Goal: Task Accomplishment & Management: Complete application form

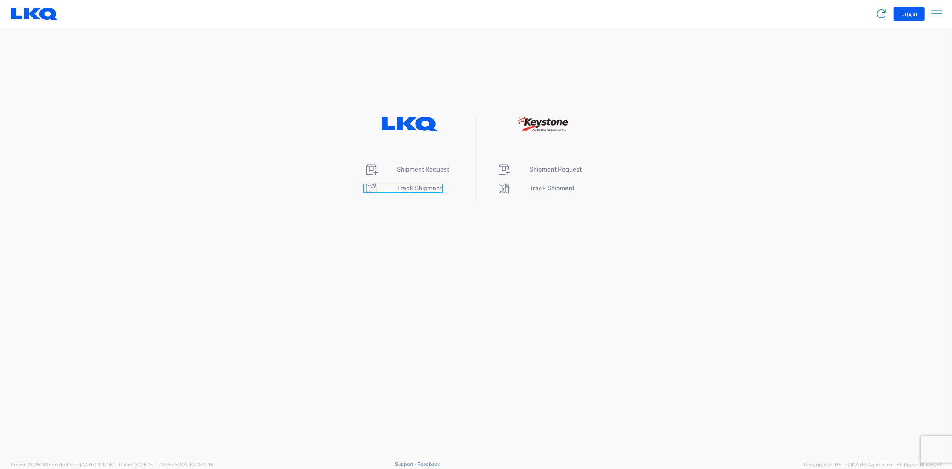
click at [423, 191] on span "Track Shipment" at bounding box center [419, 187] width 45 height 7
click at [402, 168] on span "Shipment Request" at bounding box center [423, 169] width 52 height 7
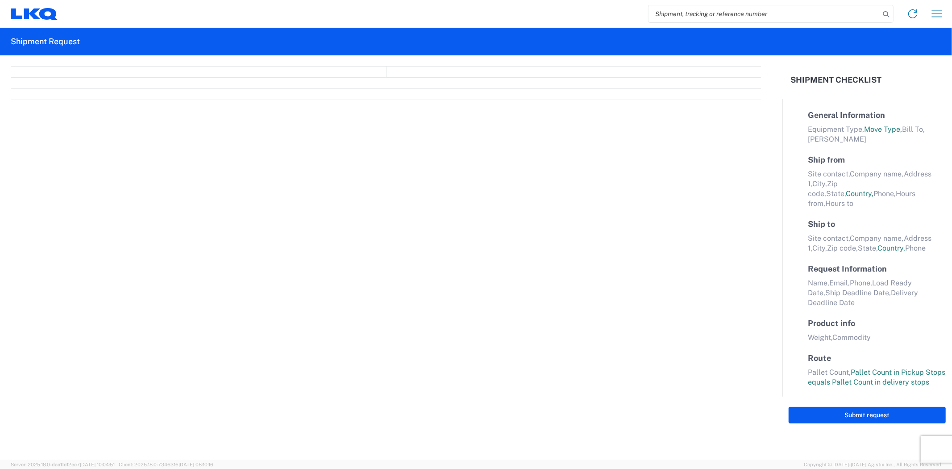
select select "FULL"
select select "LBS"
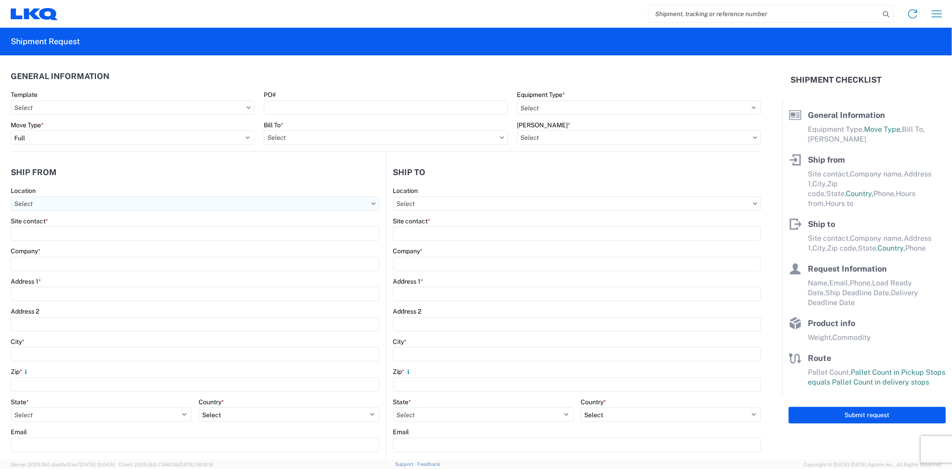
click at [127, 210] on input "Location" at bounding box center [195, 203] width 369 height 14
type input "1720"
click at [112, 242] on div "1720 - LKQ [GEOGRAPHIC_DATA][US_STATE]" at bounding box center [91, 243] width 156 height 14
type input "1720 - LKQ [GEOGRAPHIC_DATA][US_STATE]"
type input "LKQ Corporation"
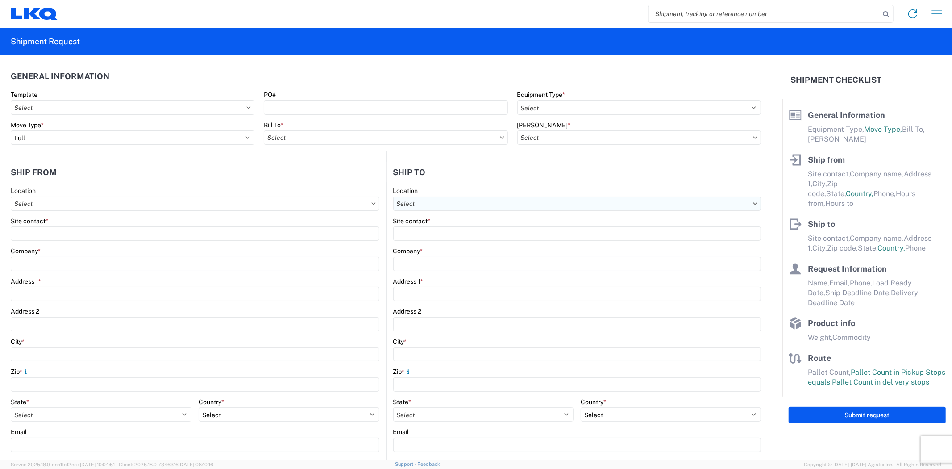
type input "[STREET_ADDRESS]"
type input "[GEOGRAPHIC_DATA]"
type input "93307"
select select "CA"
select select "US"
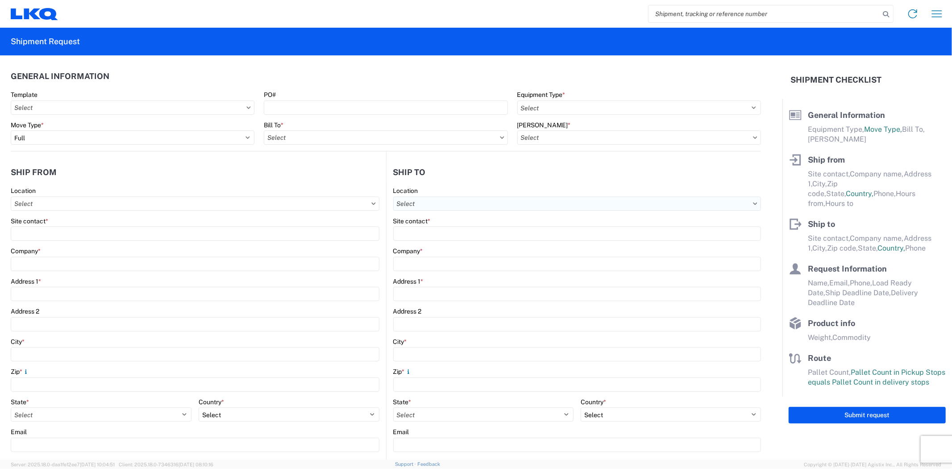
type input "00:00"
click at [527, 198] on input "Location" at bounding box center [577, 203] width 368 height 14
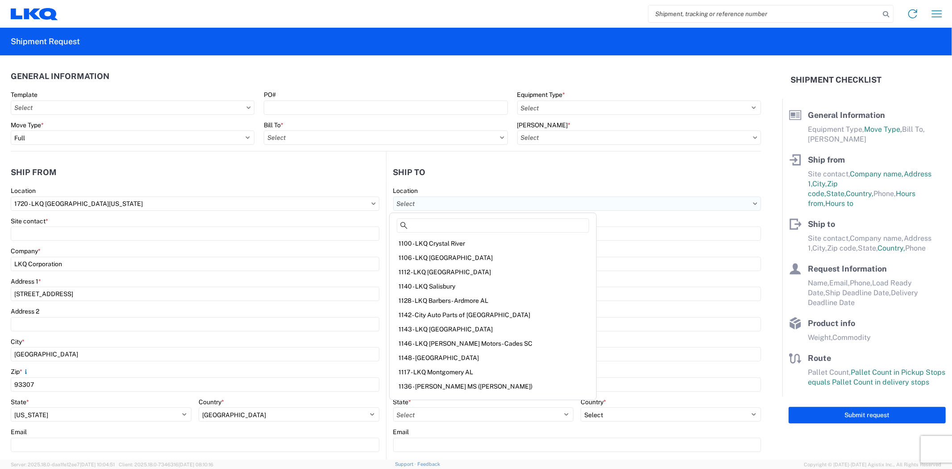
click at [487, 198] on input "Location" at bounding box center [577, 203] width 368 height 14
type input "3392"
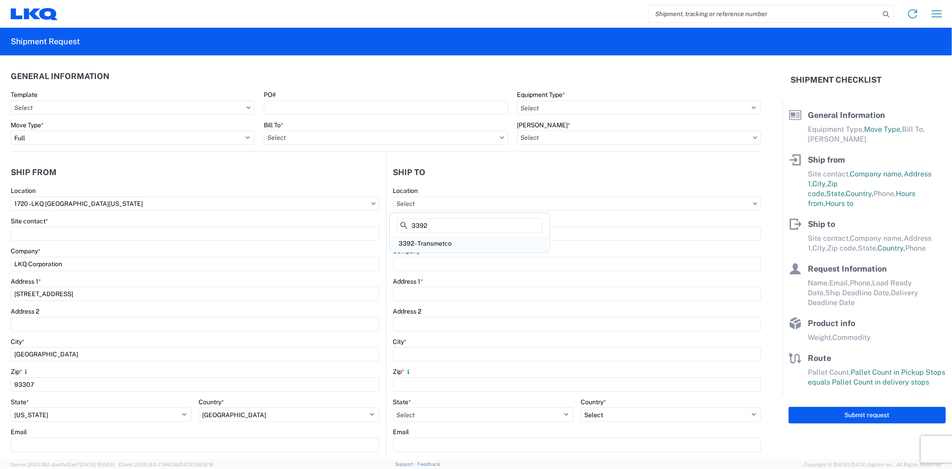
click at [448, 240] on div "3392 - Transmetco" at bounding box center [470, 243] width 156 height 14
type input "3392 - Transmetco"
type input "LKQ Corporation"
type input "[STREET_ADDRESS]"
type input "Huntington"
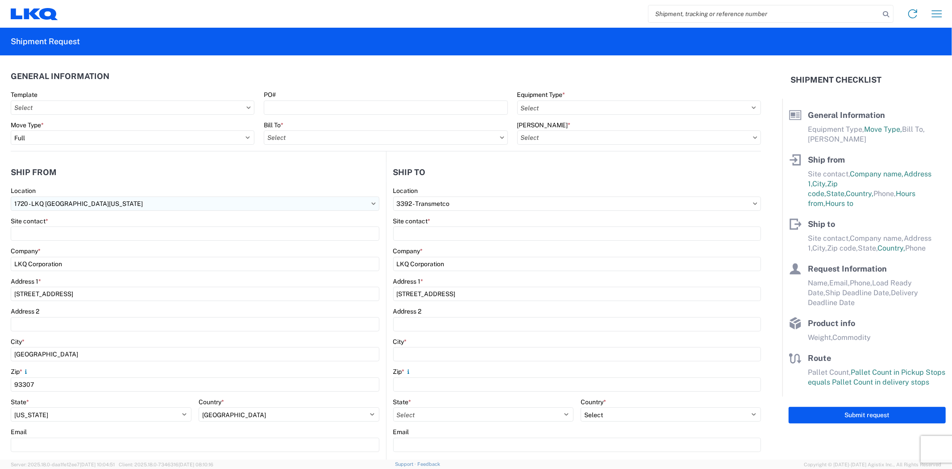
type input "46750"
select select "US"
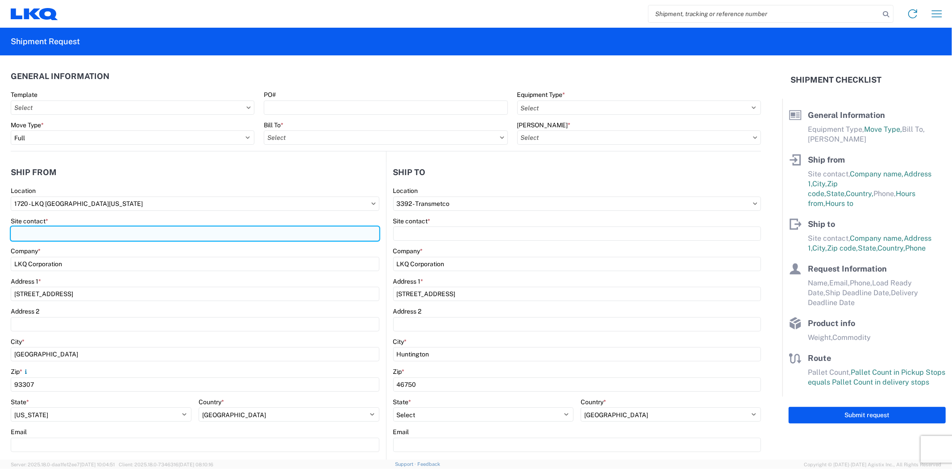
click at [104, 230] on input "Site contact *" at bounding box center [195, 233] width 369 height 14
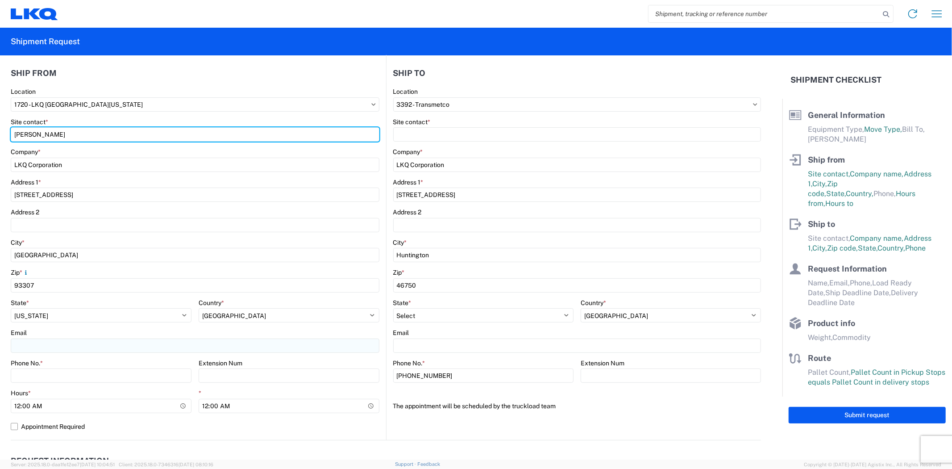
type input "[PERSON_NAME]"
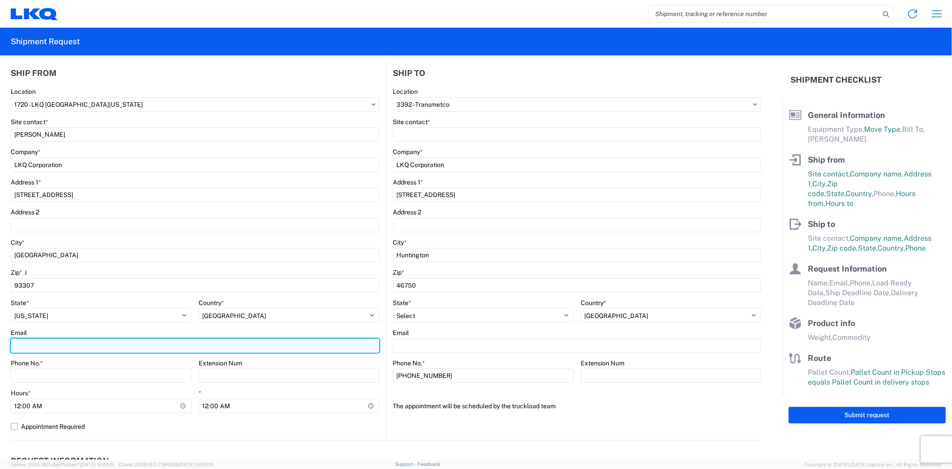
click at [112, 342] on input "Email" at bounding box center [195, 345] width 369 height 14
type input "[EMAIL_ADDRESS][DOMAIN_NAME]"
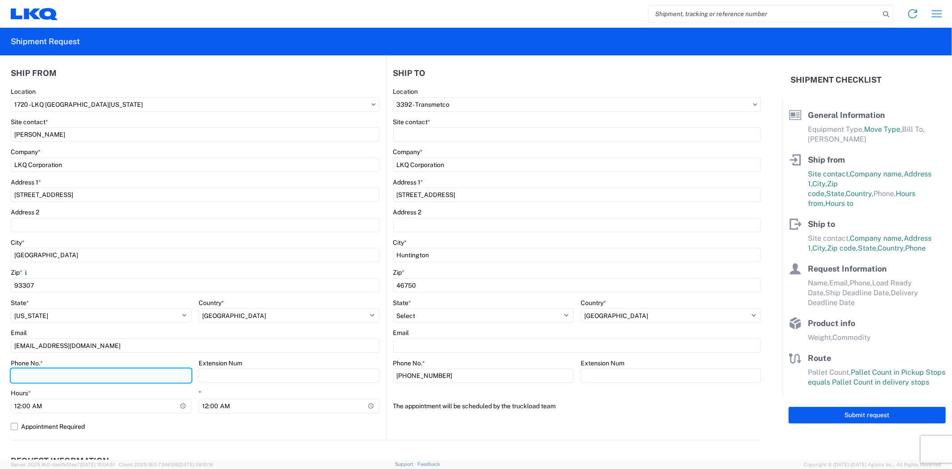
click at [87, 376] on input "Phone No. *" at bounding box center [101, 375] width 181 height 14
type input "[PHONE_NUMBER]"
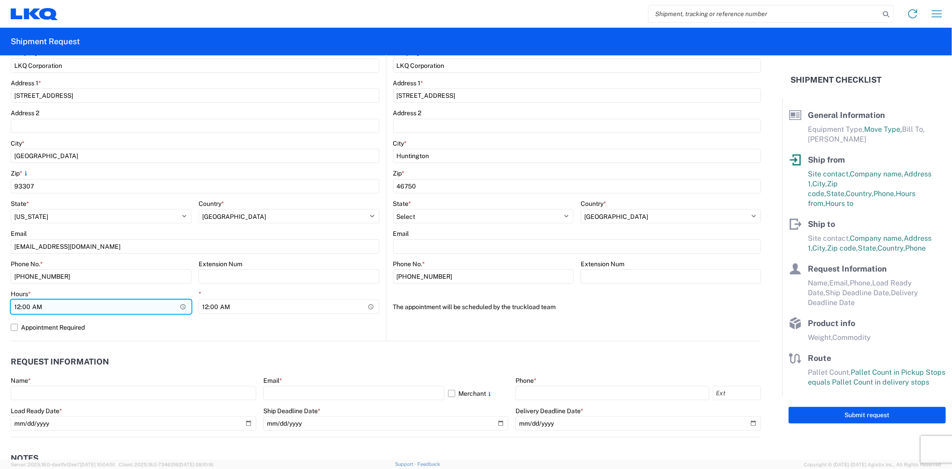
click at [85, 306] on input "00:00" at bounding box center [101, 307] width 181 height 14
click at [181, 308] on input "00:00" at bounding box center [101, 307] width 181 height 14
type input "07:00"
click at [169, 329] on label "Appointment Required" at bounding box center [195, 327] width 369 height 14
click at [0, 0] on input "Appointment Required" at bounding box center [0, 0] width 0 height 0
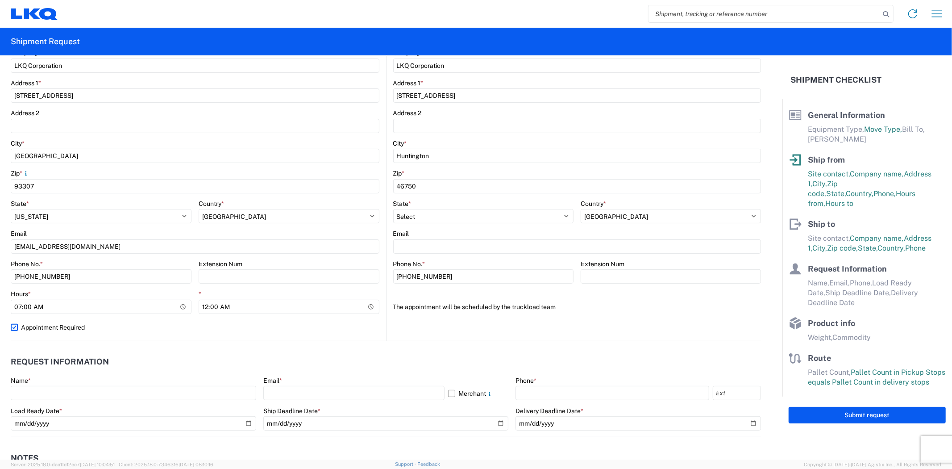
select select "US"
click at [14, 326] on label "Appointment Required" at bounding box center [195, 327] width 369 height 14
click at [0, 0] on input "Appointment Required" at bounding box center [0, 0] width 0 height 0
select select "US"
click at [367, 306] on input "00:00" at bounding box center [289, 307] width 181 height 14
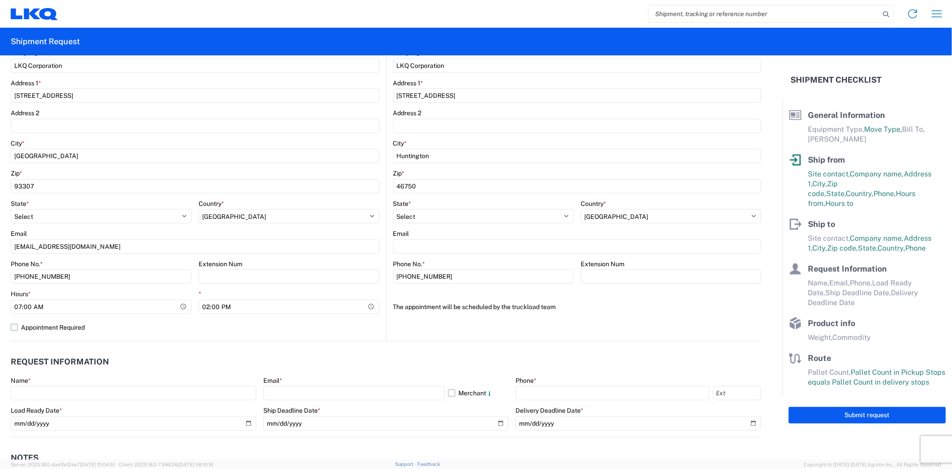
type input "14:00"
click at [322, 330] on label "Appointment Required" at bounding box center [195, 327] width 369 height 14
click at [0, 0] on input "Appointment Required" at bounding box center [0, 0] width 0 height 0
select select "CA"
select select "US"
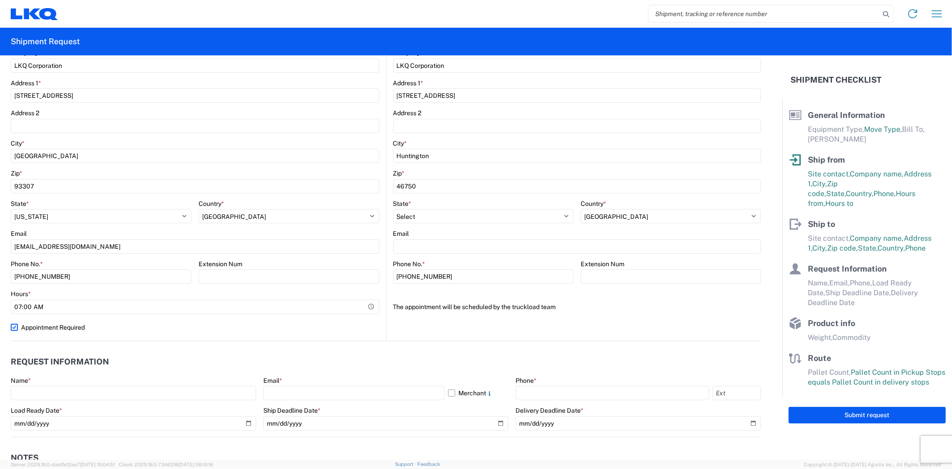
click at [16, 327] on label "Appointment Required" at bounding box center [195, 327] width 369 height 14
click at [0, 0] on input "Appointment Required" at bounding box center [0, 0] width 0 height 0
select select "US"
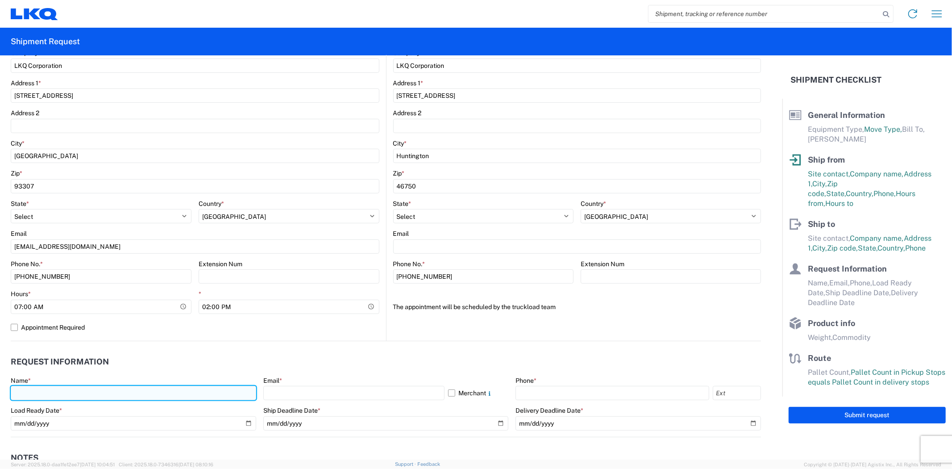
click at [137, 387] on input "text" at bounding box center [134, 393] width 246 height 14
type input "[PERSON_NAME]"
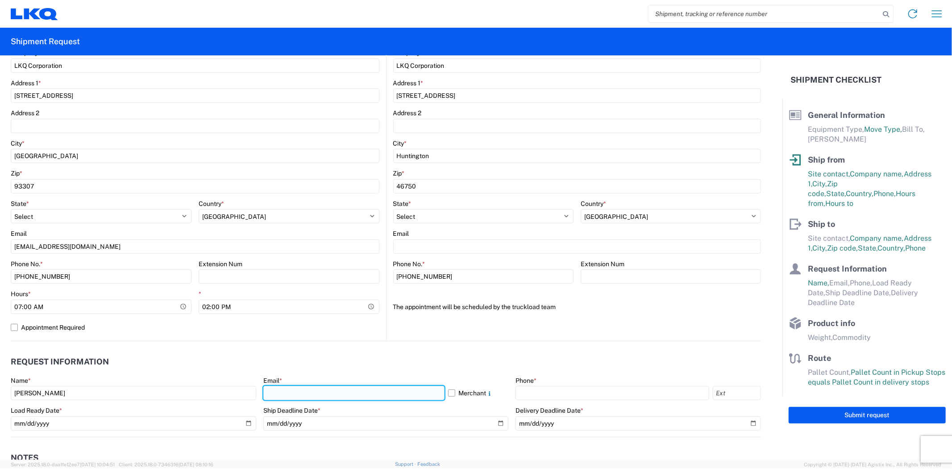
click at [332, 393] on input "text" at bounding box center [353, 393] width 181 height 14
type input "[EMAIL_ADDRESS][DOMAIN_NAME]"
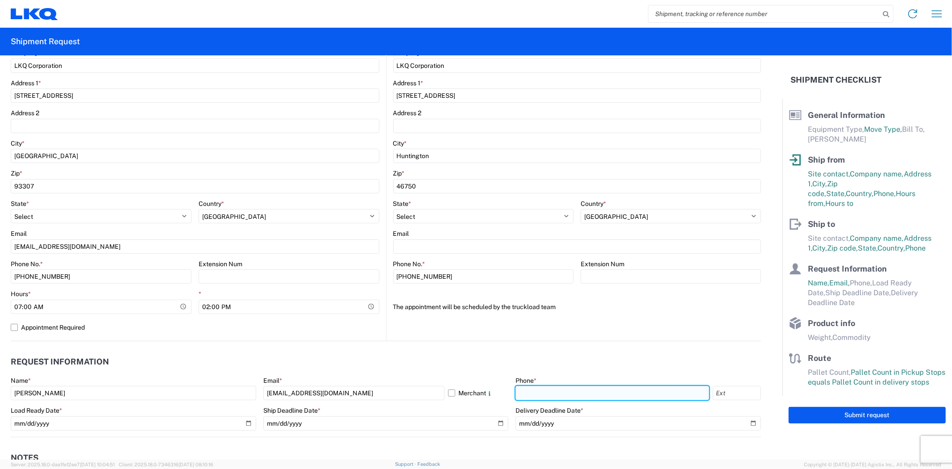
click at [573, 393] on input "text" at bounding box center [612, 393] width 193 height 14
type input "[PHONE_NUMBER]"
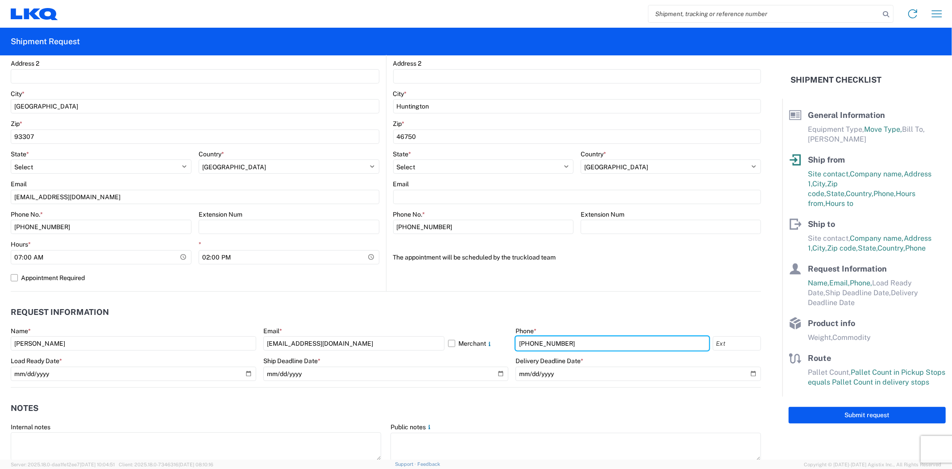
scroll to position [0, 0]
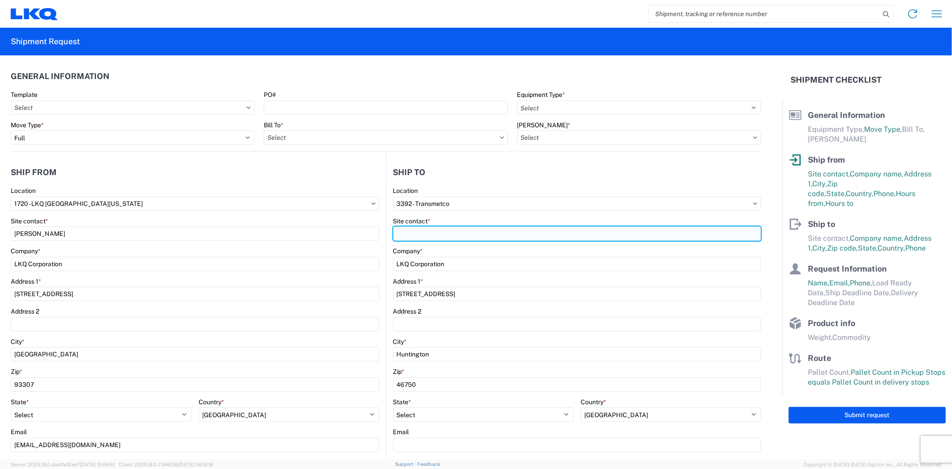
click at [423, 229] on input "Site contact *" at bounding box center [577, 233] width 368 height 14
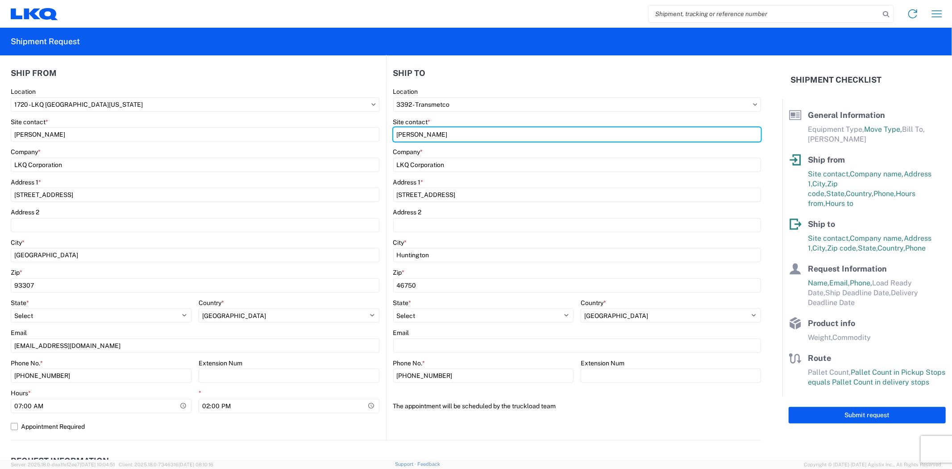
scroll to position [149, 0]
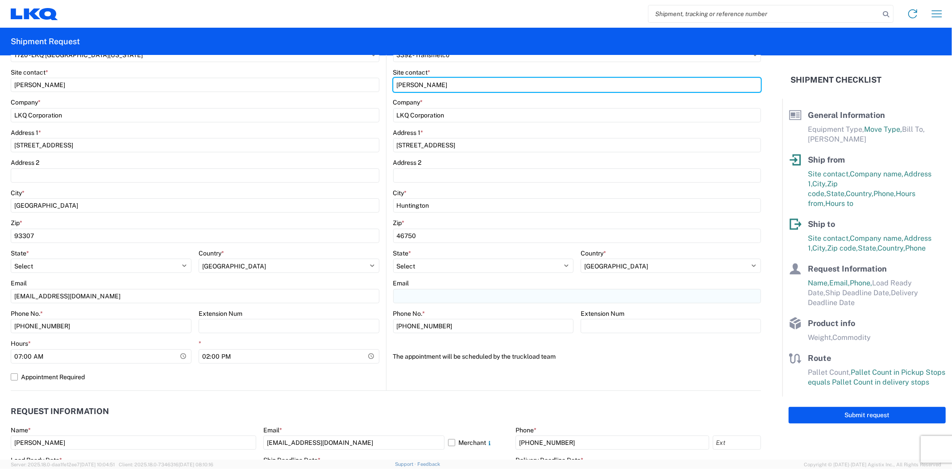
type input "[PERSON_NAME]"
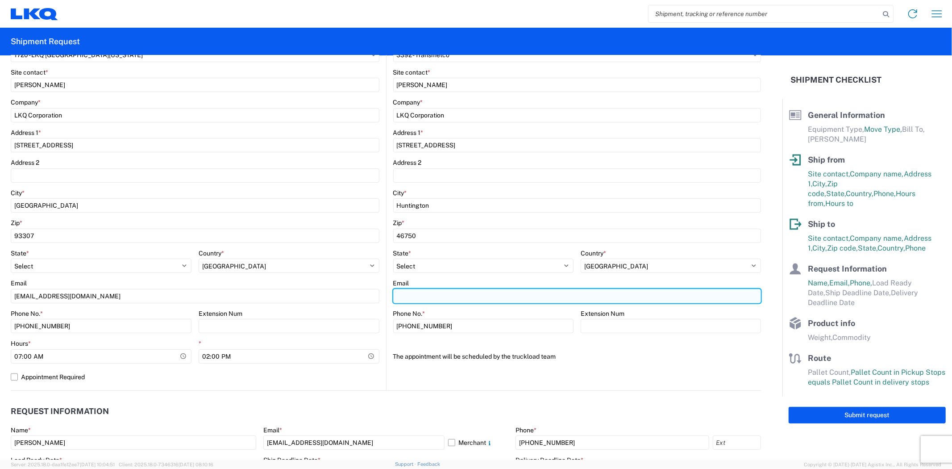
click at [426, 298] on input "Email" at bounding box center [577, 296] width 368 height 14
click at [443, 301] on input "Email" at bounding box center [577, 296] width 368 height 14
paste input "[EMAIL_ADDRESS][DOMAIN_NAME]"
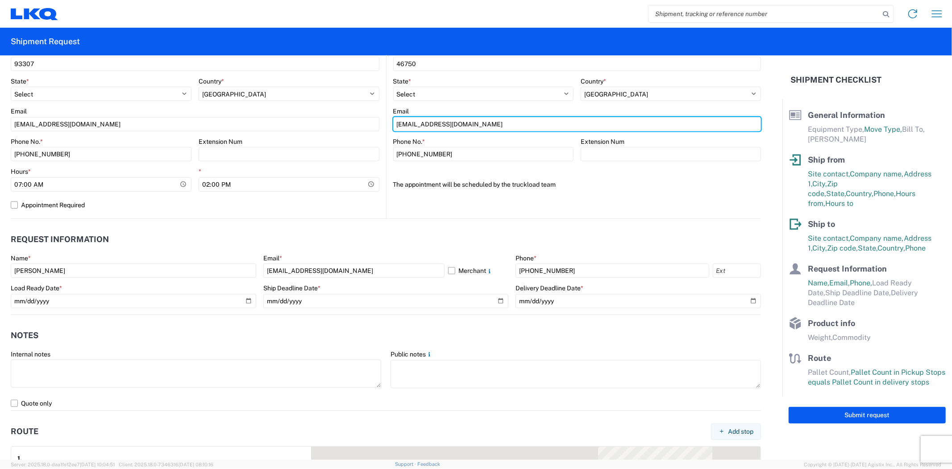
scroll to position [347, 0]
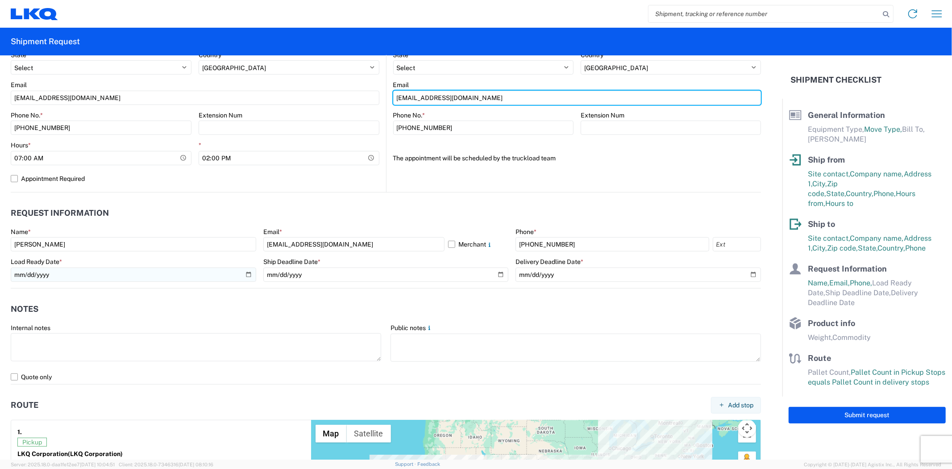
type input "[EMAIL_ADDRESS][DOMAIN_NAME]"
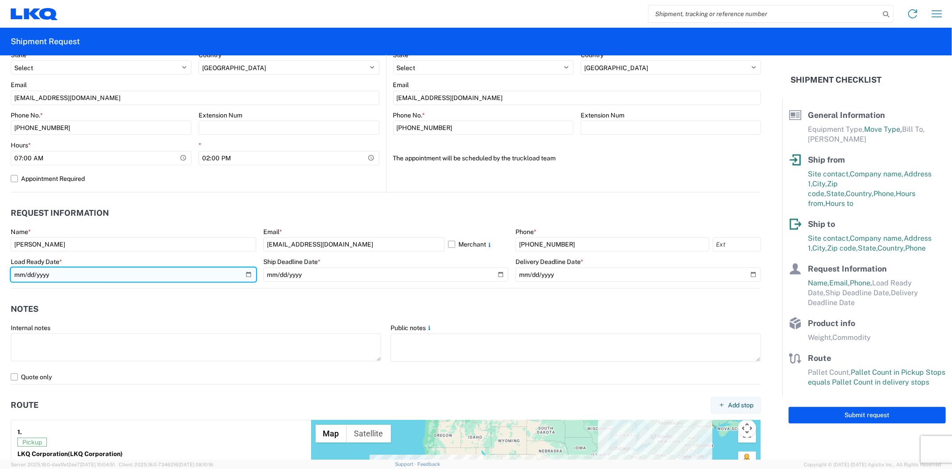
click at [243, 273] on input "date" at bounding box center [134, 274] width 246 height 14
type input "[DATE]"
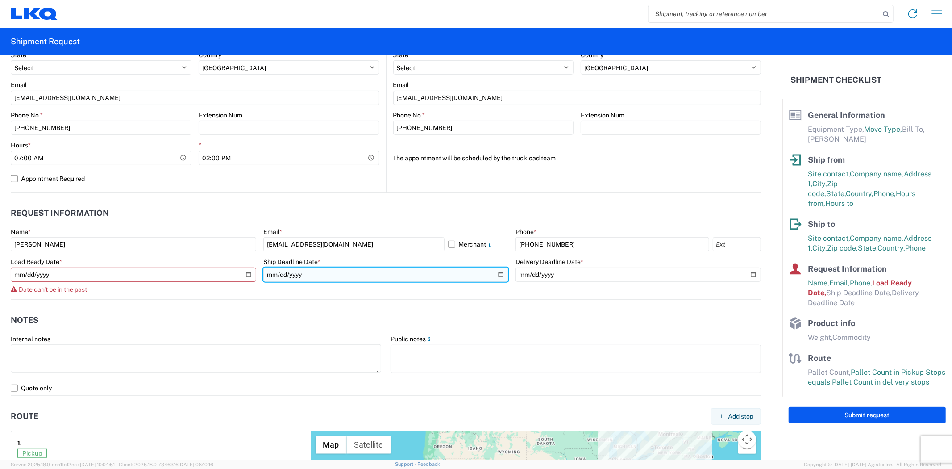
click at [499, 269] on input "date" at bounding box center [386, 274] width 246 height 14
click at [496, 276] on input "date" at bounding box center [386, 274] width 246 height 14
type input "[DATE]"
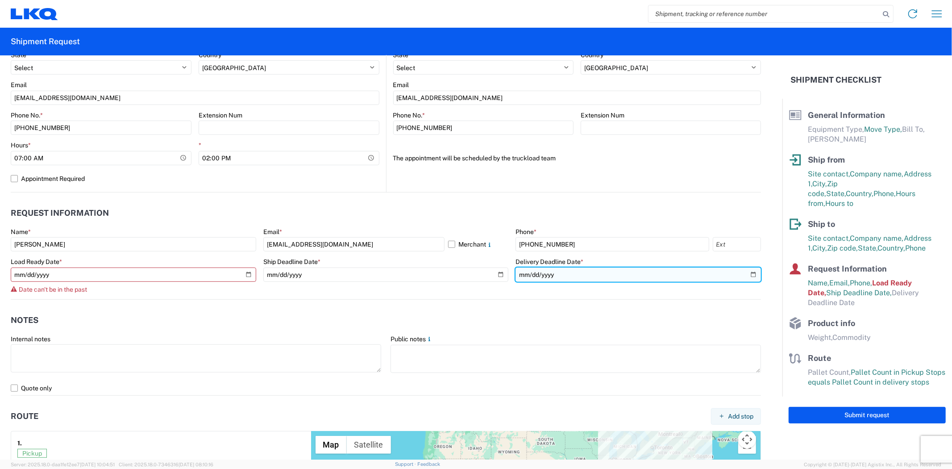
click at [746, 275] on input "date" at bounding box center [639, 274] width 246 height 14
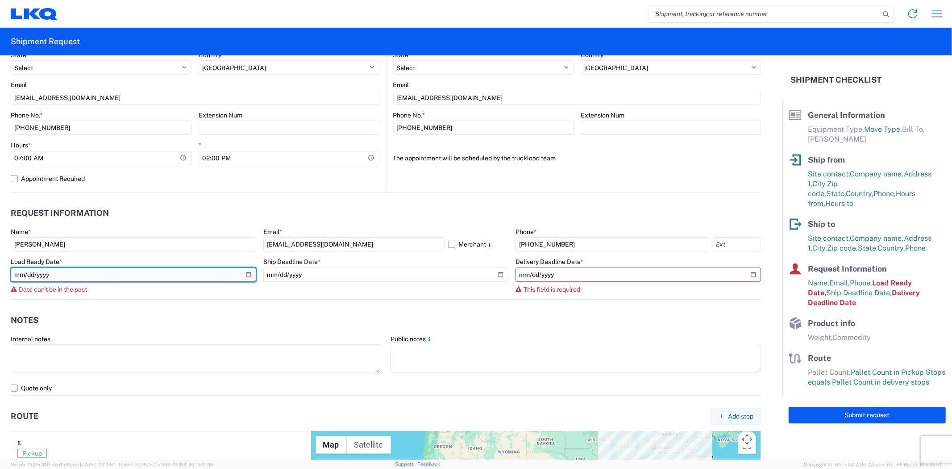
click at [249, 272] on input "[DATE]" at bounding box center [134, 274] width 246 height 14
type input "[DATE]"
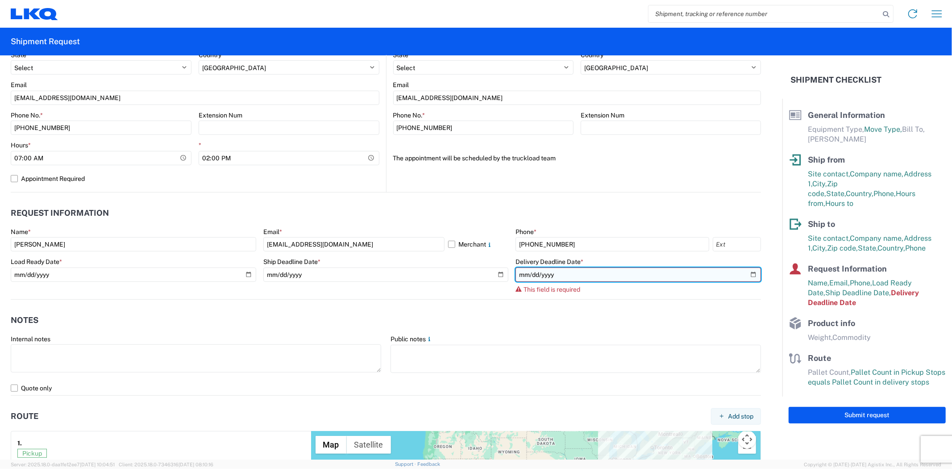
click at [746, 275] on input "date" at bounding box center [639, 274] width 246 height 14
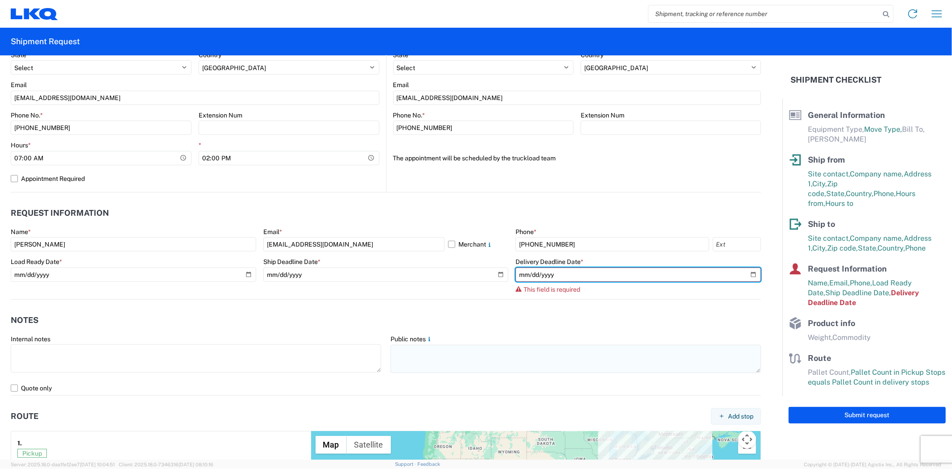
type input "[DATE]"
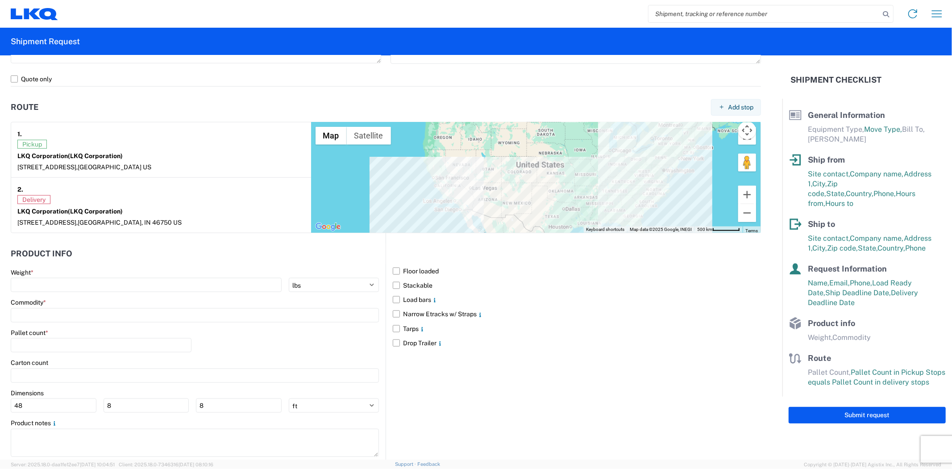
scroll to position [667, 0]
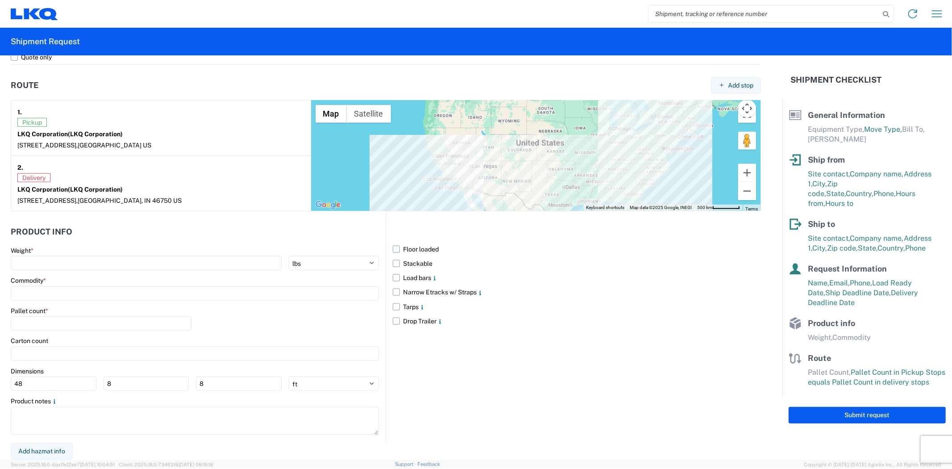
click at [393, 248] on label "Floor loaded" at bounding box center [577, 249] width 368 height 14
click at [0, 0] on input "Floor loaded" at bounding box center [0, 0] width 0 height 0
click at [393, 266] on label "Stackable" at bounding box center [577, 263] width 368 height 14
click at [0, 0] on input "Stackable" at bounding box center [0, 0] width 0 height 0
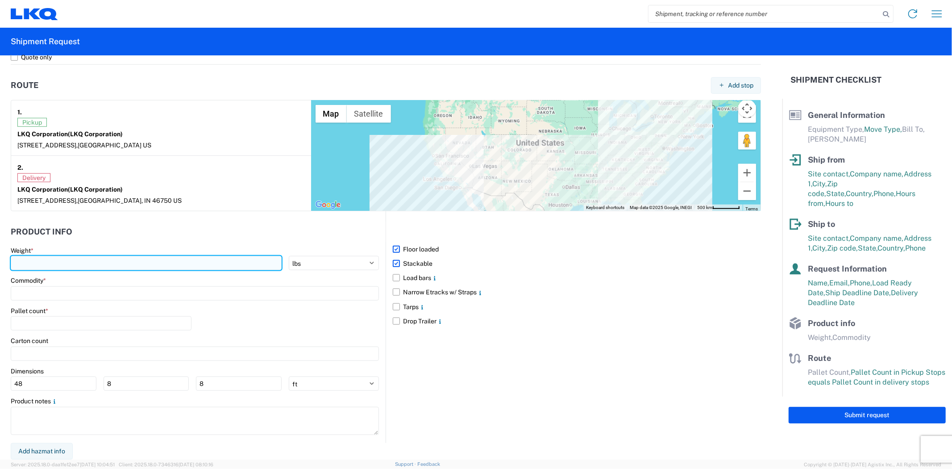
click at [32, 259] on input "number" at bounding box center [146, 263] width 271 height 14
type input "42000"
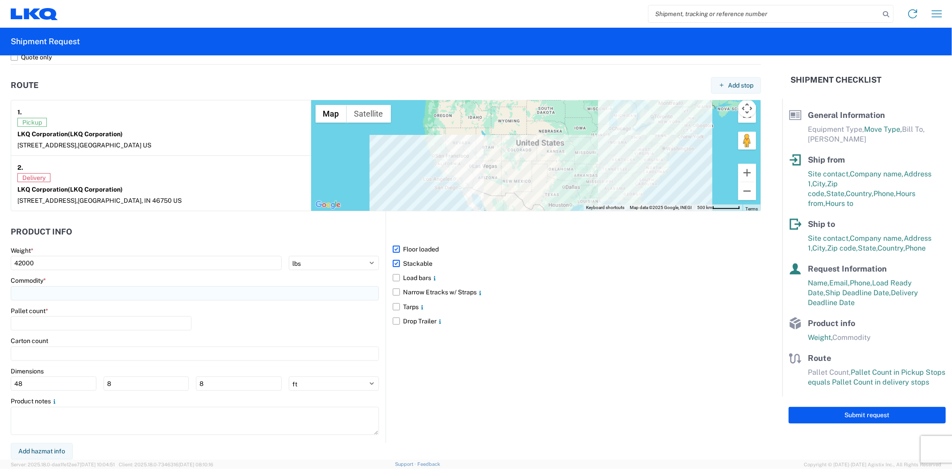
click at [66, 293] on input at bounding box center [195, 293] width 368 height 14
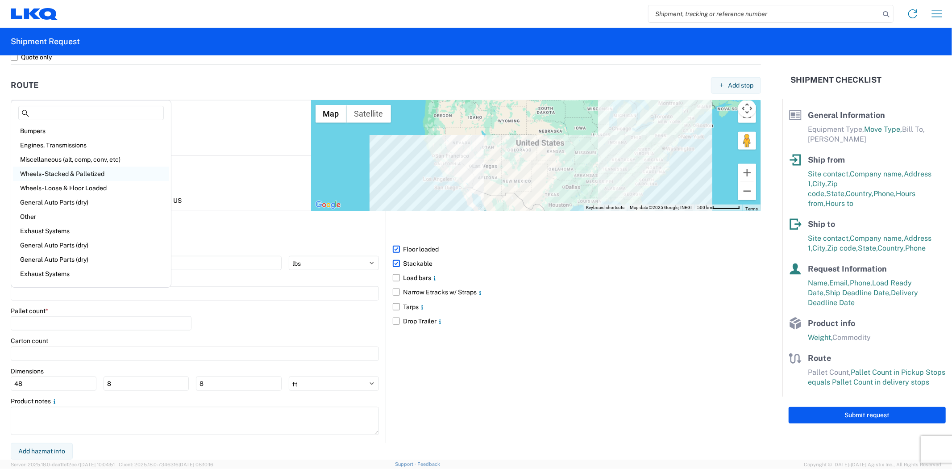
click at [83, 175] on div "Wheels - Stacked & Palletized" at bounding box center [91, 174] width 156 height 14
type input "Wheels - Stacked & Palletized"
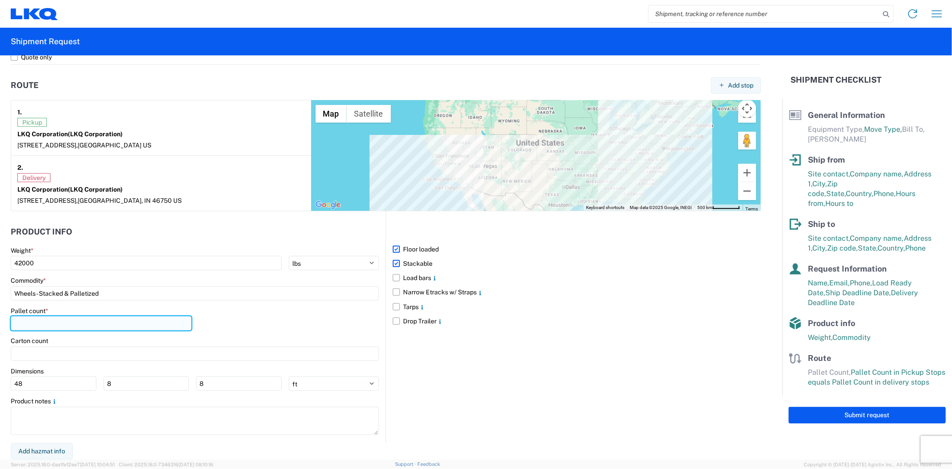
click at [65, 325] on input "number" at bounding box center [101, 323] width 181 height 14
click at [565, 340] on div "Floor loaded Stackable Load bars Narrow Etracks w/ Straps Tarps Drop Trailer" at bounding box center [573, 327] width 375 height 232
click at [92, 323] on input "39" at bounding box center [101, 323] width 181 height 14
type input "3"
type input "42"
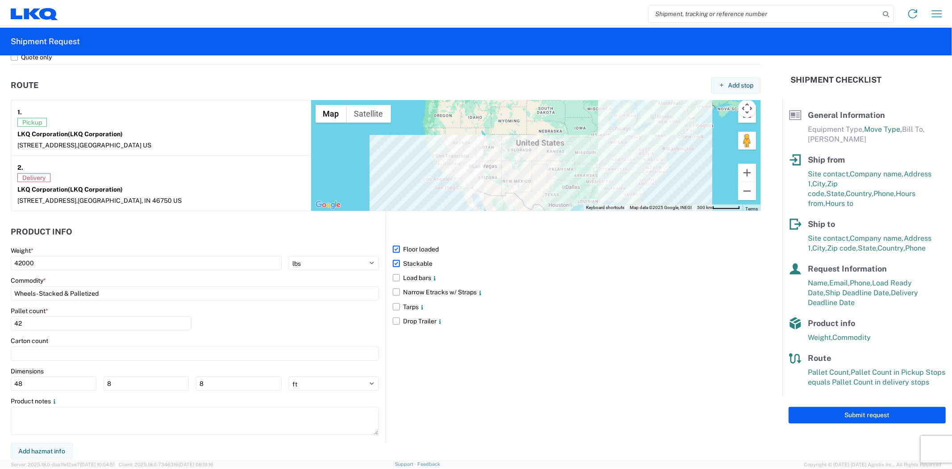
click at [386, 342] on div "Floor loaded Stackable Load bars Narrow Etracks w/ Straps Tarps Drop Trailer" at bounding box center [573, 327] width 375 height 232
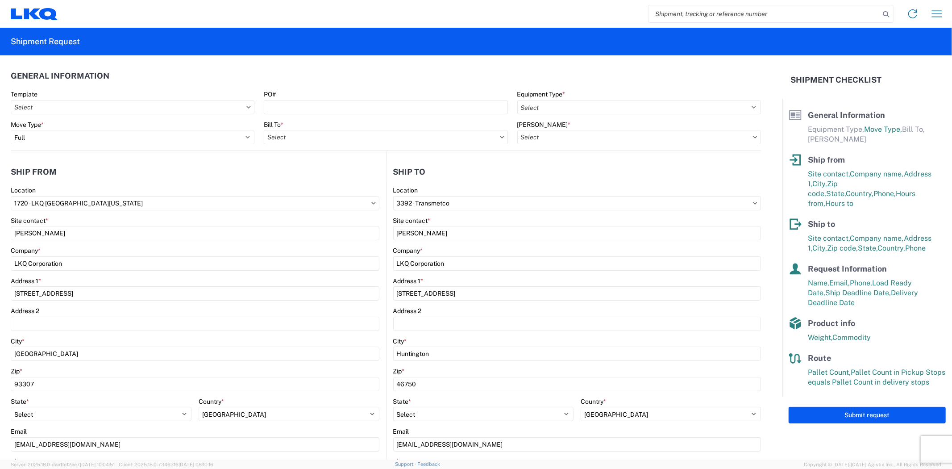
scroll to position [0, 0]
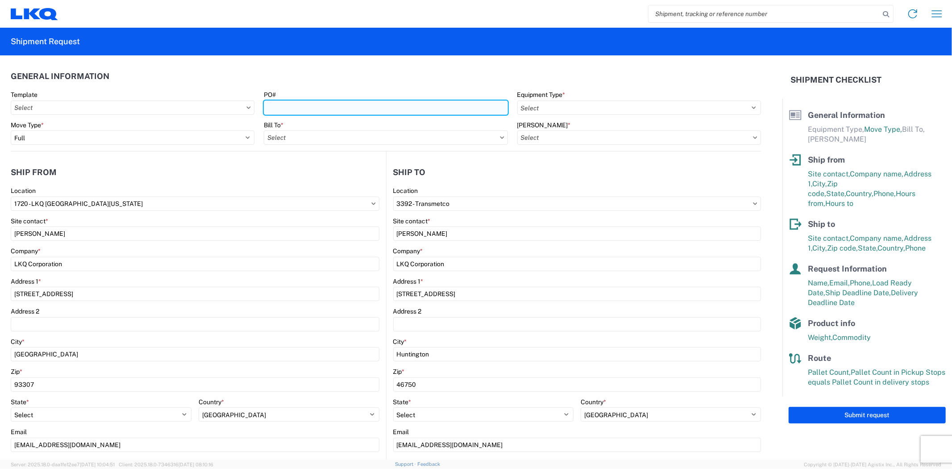
click at [293, 109] on input "PO#" at bounding box center [386, 107] width 244 height 14
type input "T31412"
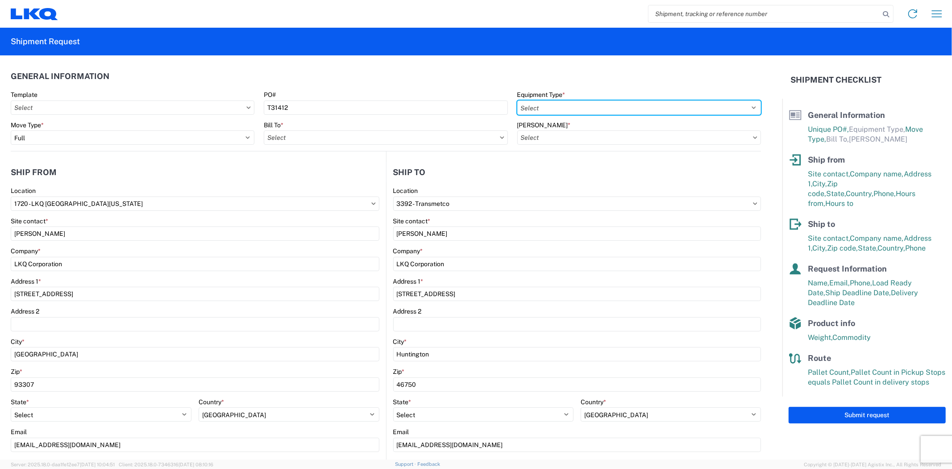
drag, startPoint x: 701, startPoint y: 107, endPoint x: 701, endPoint y: 99, distance: 8.5
click at [701, 107] on select "Select 53’ Dry Van Flatbed Dropdeck (van) Lowboy (flatbed) Rail" at bounding box center [639, 107] width 244 height 14
select select "STDV"
click at [517, 100] on select "Select 53’ Dry Van Flatbed Dropdeck (van) Lowboy (flatbed) Rail" at bounding box center [639, 107] width 244 height 14
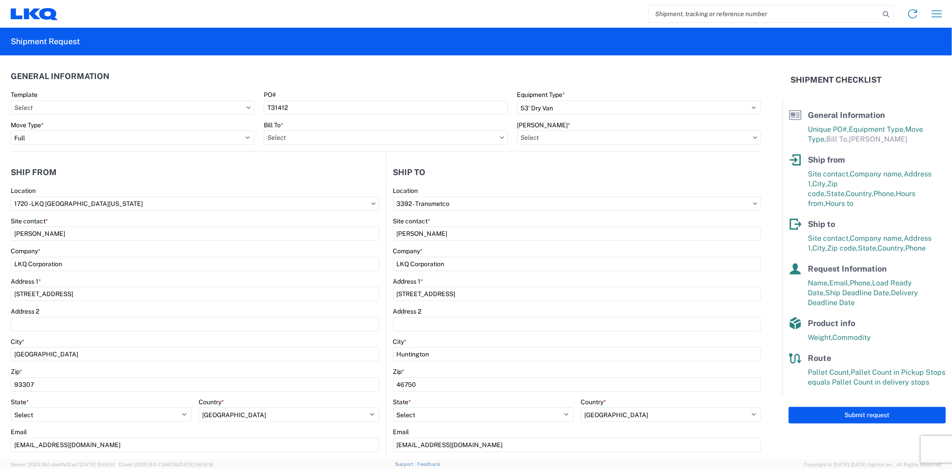
click at [421, 145] on agx-form-control-wrapper-v2 "Bill To *" at bounding box center [385, 136] width 253 height 30
click at [421, 140] on input "Bill To *" at bounding box center [386, 137] width 244 height 14
type input "3392"
click at [320, 175] on div "3392 - Transmetco" at bounding box center [342, 177] width 156 height 14
click at [638, 140] on input "[PERSON_NAME] *" at bounding box center [639, 137] width 244 height 14
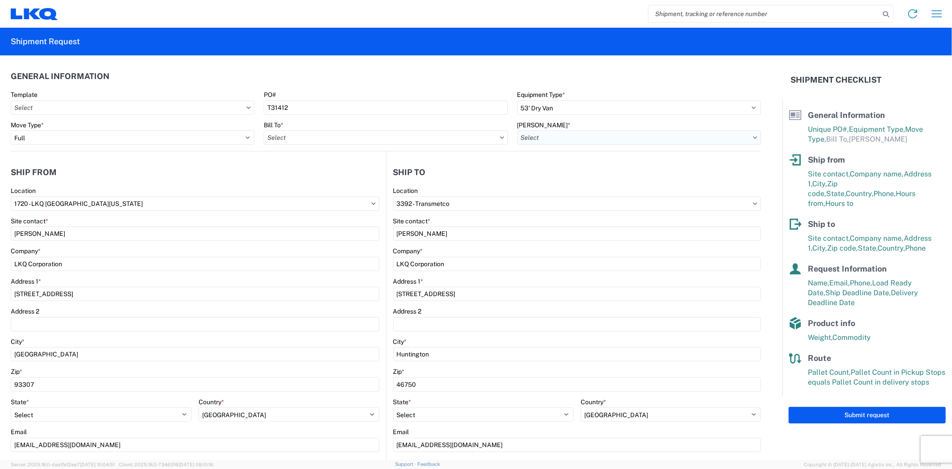
type input "3392 - Transmetco"
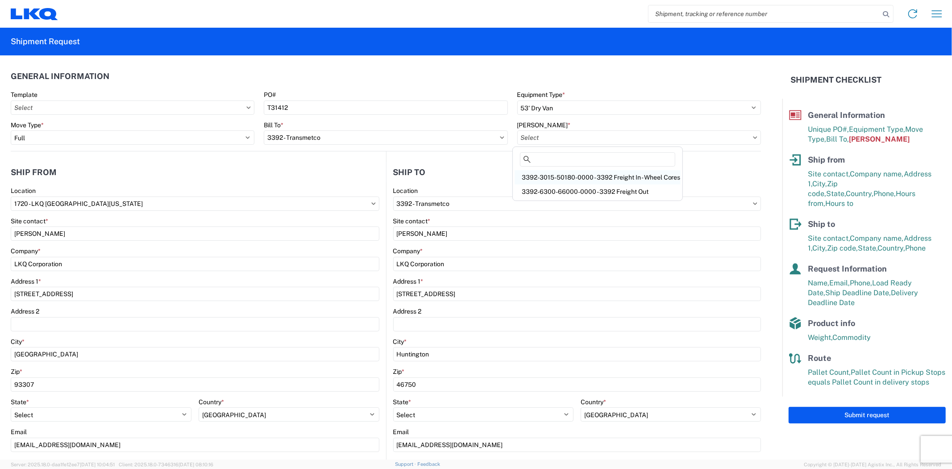
click at [625, 177] on div "3392-3015-50180-0000 - 3392 Freight In - Wheel Cores" at bounding box center [598, 177] width 166 height 14
type input "3392-3015-50180-0000 - 3392 Freight In - Wheel Cores"
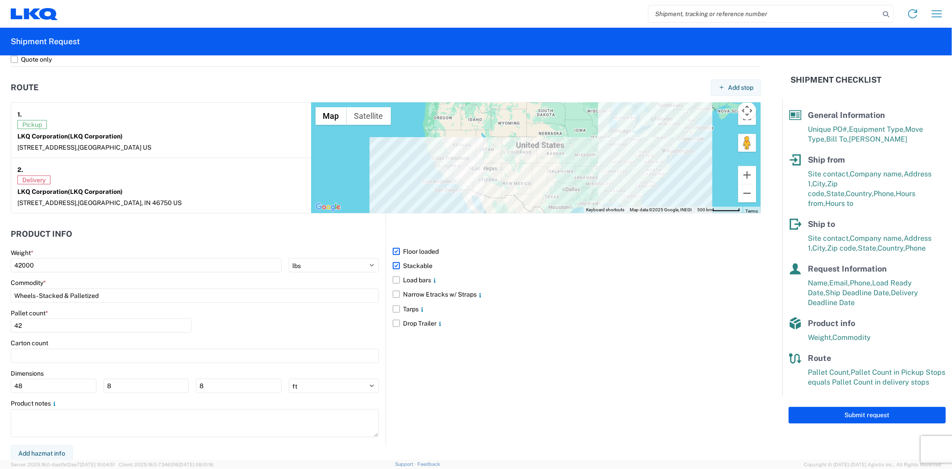
scroll to position [667, 0]
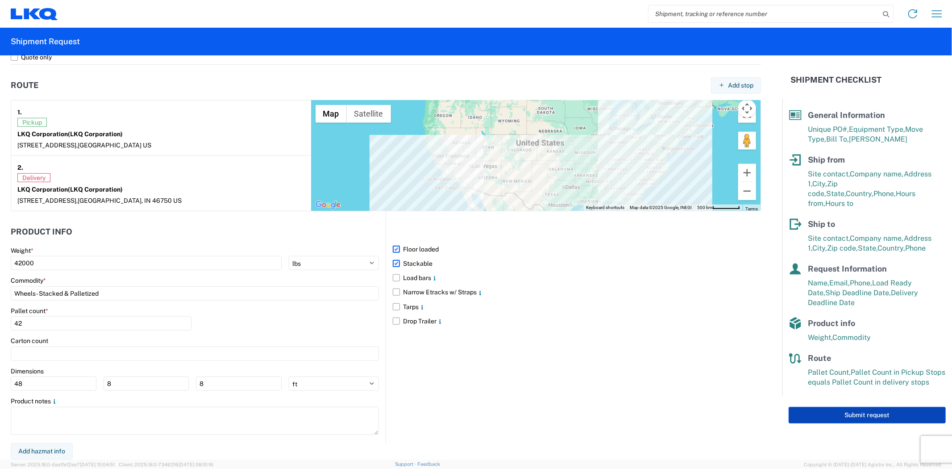
click at [890, 407] on button "Submit request" at bounding box center [867, 415] width 157 height 17
select select "US"
